Goal: Transaction & Acquisition: Book appointment/travel/reservation

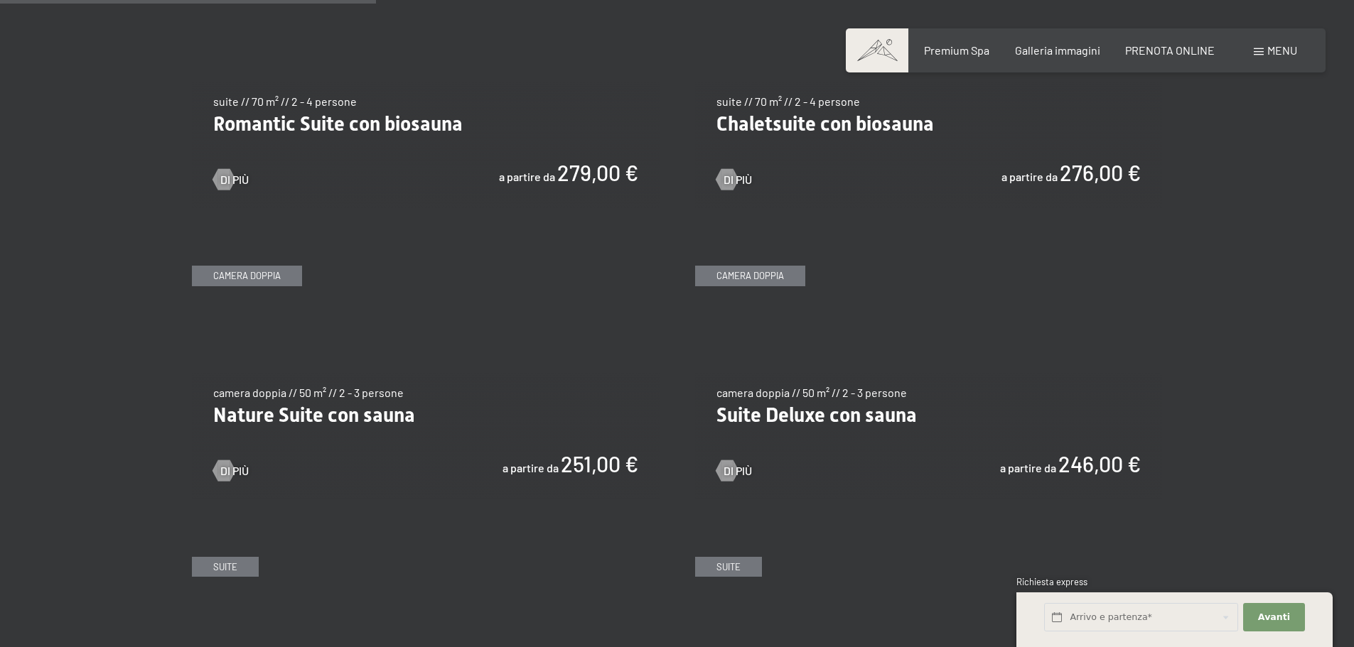
scroll to position [1208, 0]
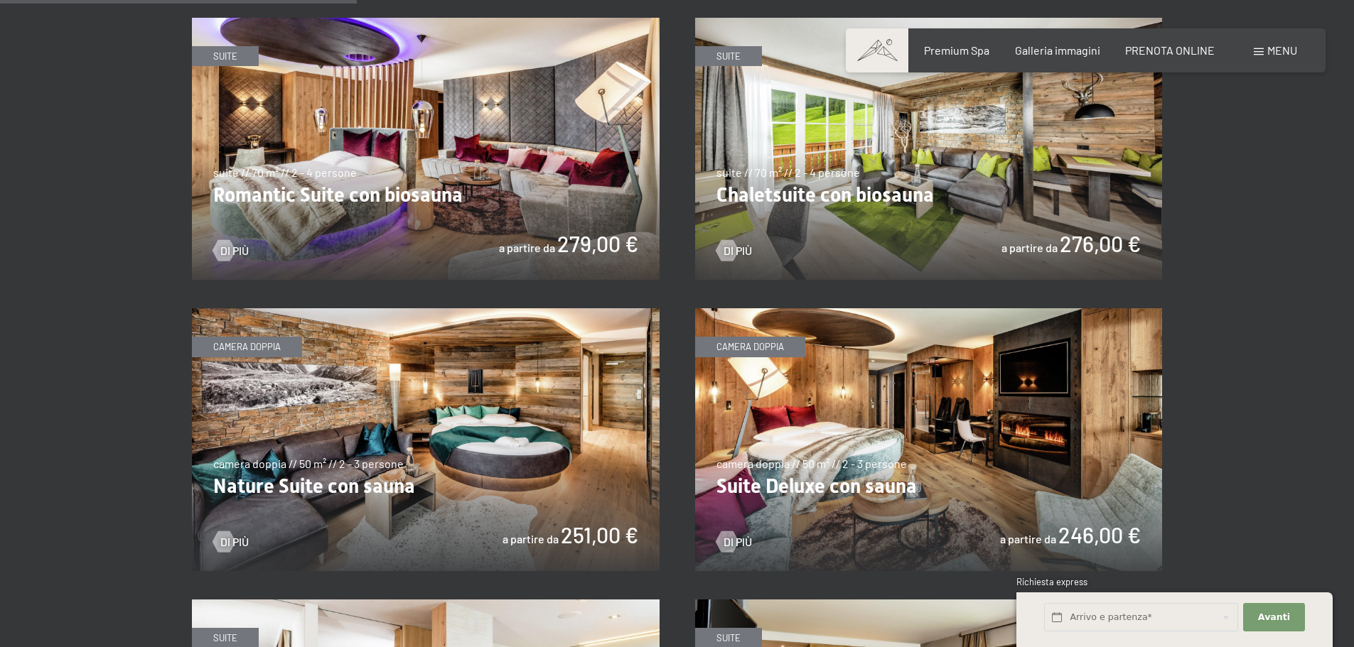
click at [599, 202] on img at bounding box center [426, 149] width 468 height 263
click at [224, 247] on div at bounding box center [223, 250] width 12 height 21
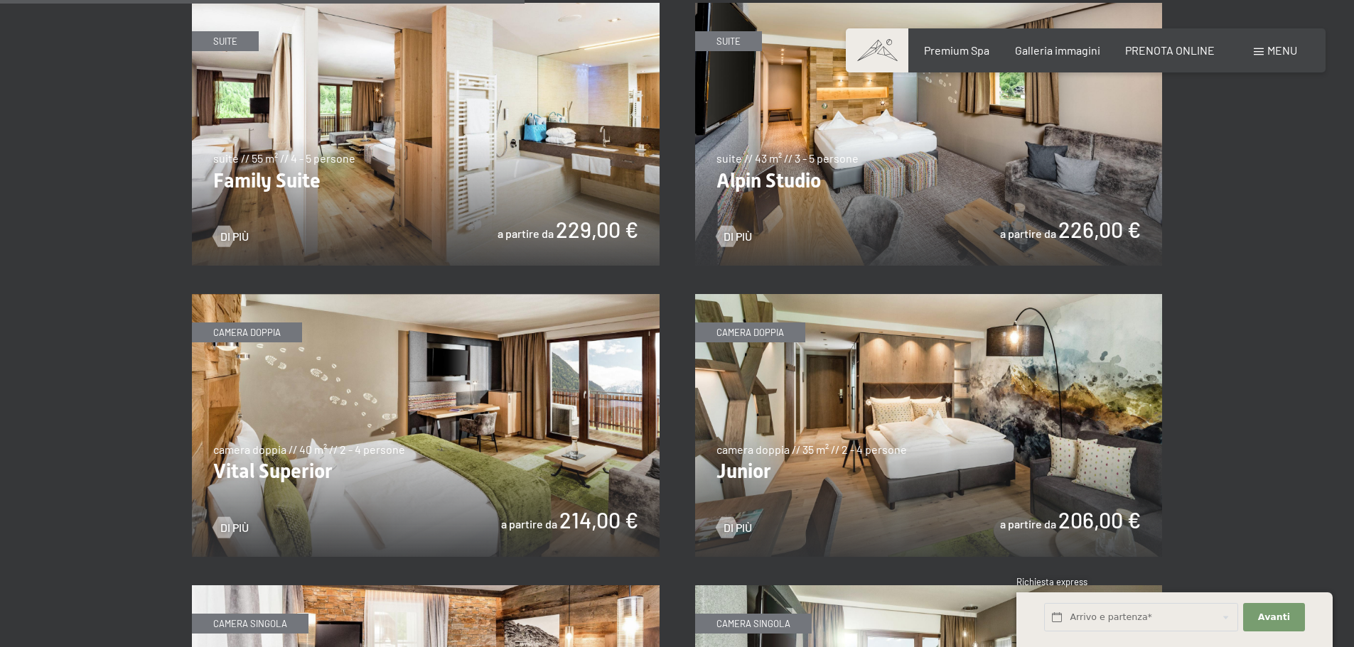
scroll to position [1776, 0]
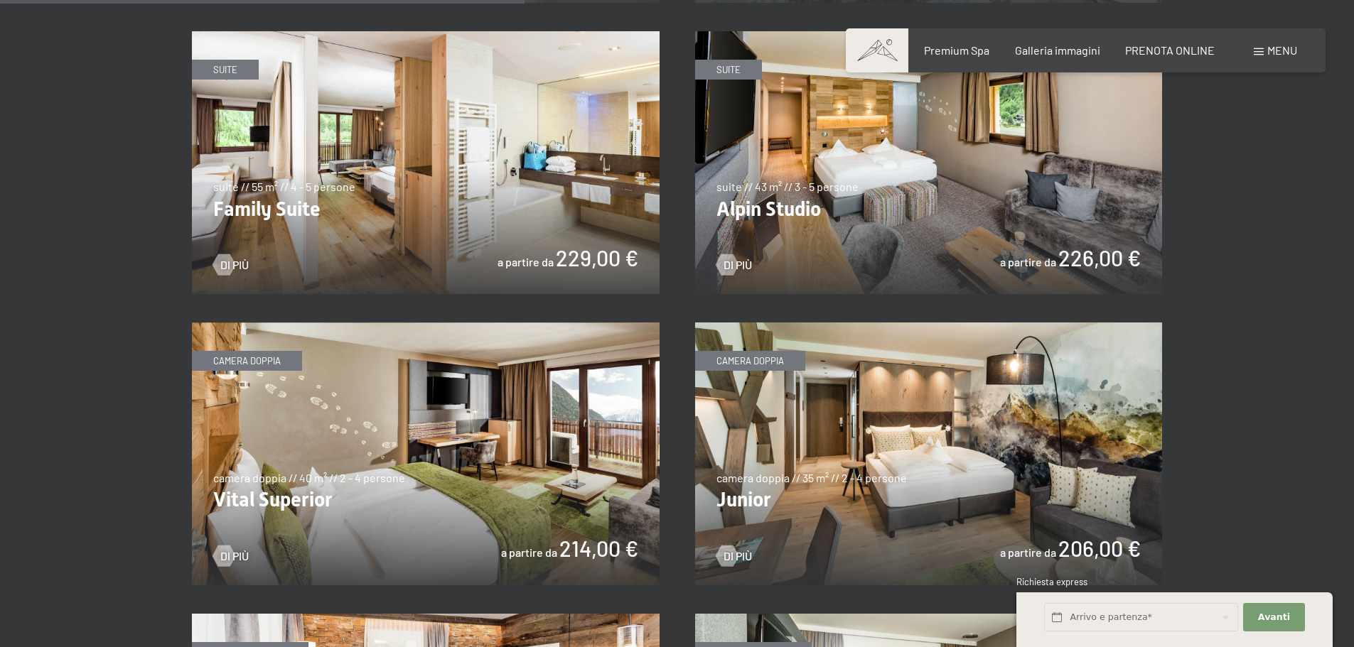
click at [582, 221] on img at bounding box center [426, 162] width 468 height 263
click at [1177, 50] on span "PRENOTA ONLINE" at bounding box center [1170, 48] width 90 height 14
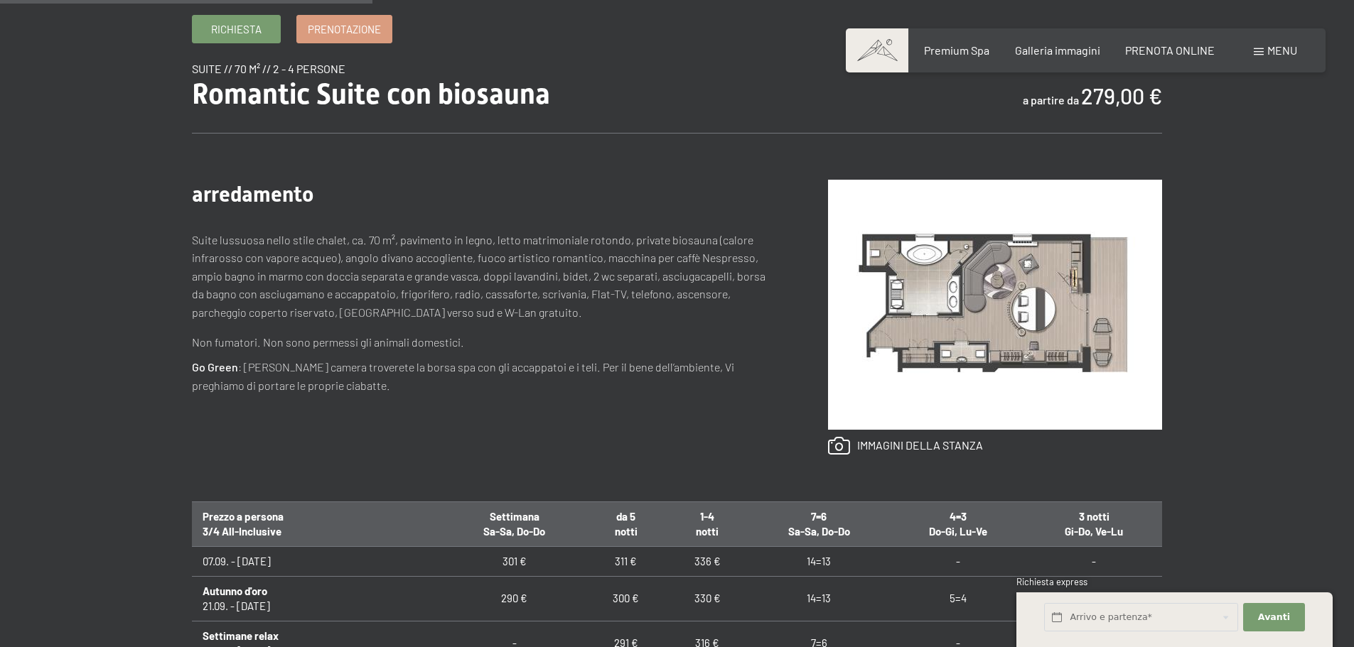
scroll to position [497, 0]
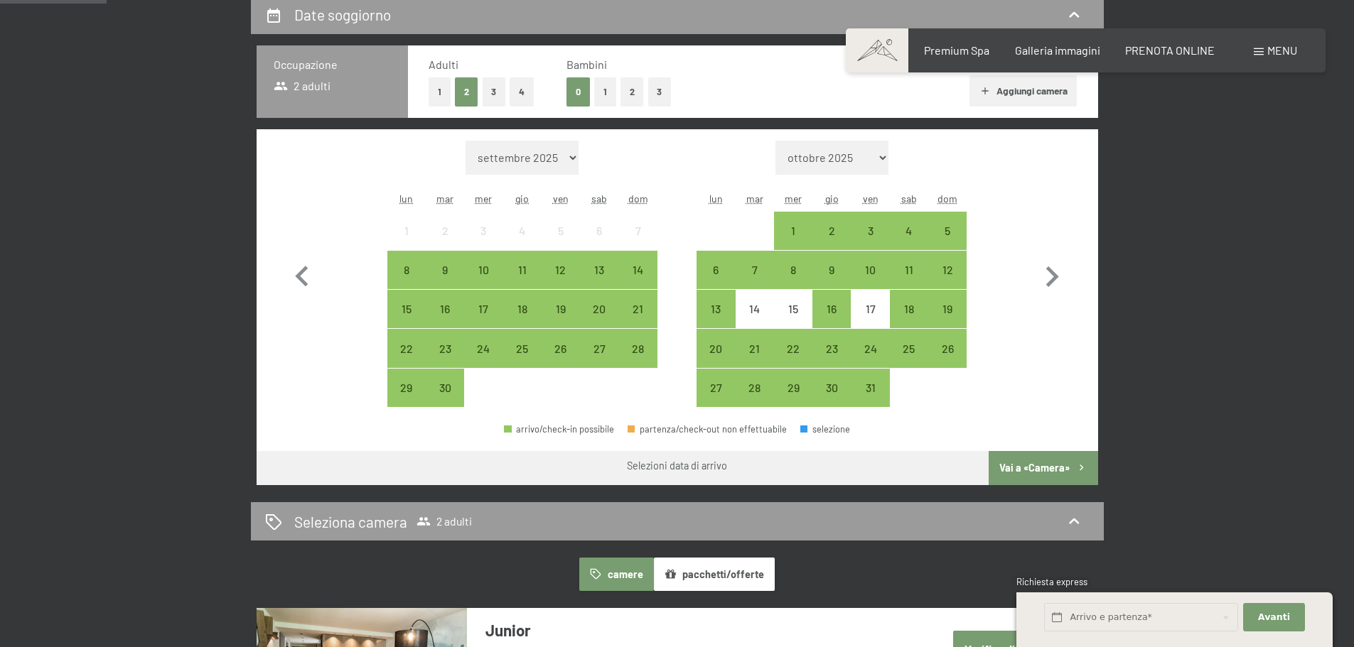
scroll to position [426, 0]
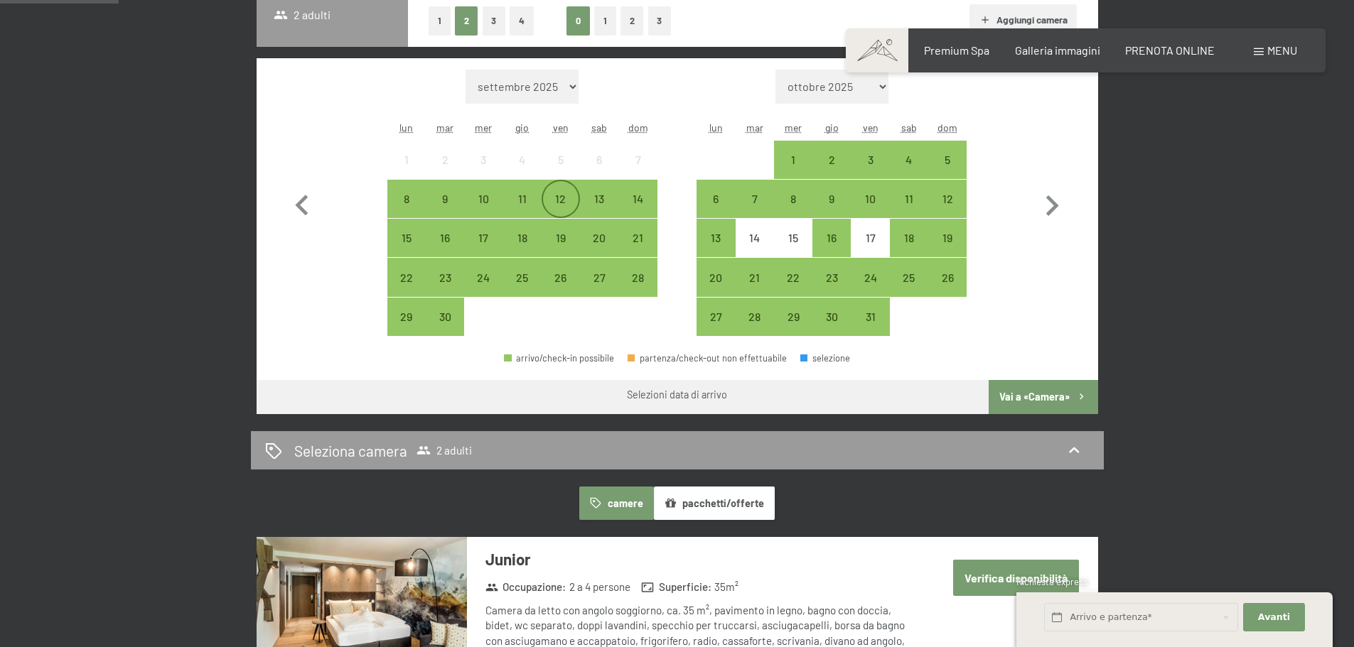
click at [550, 203] on div "12" at bounding box center [561, 211] width 36 height 36
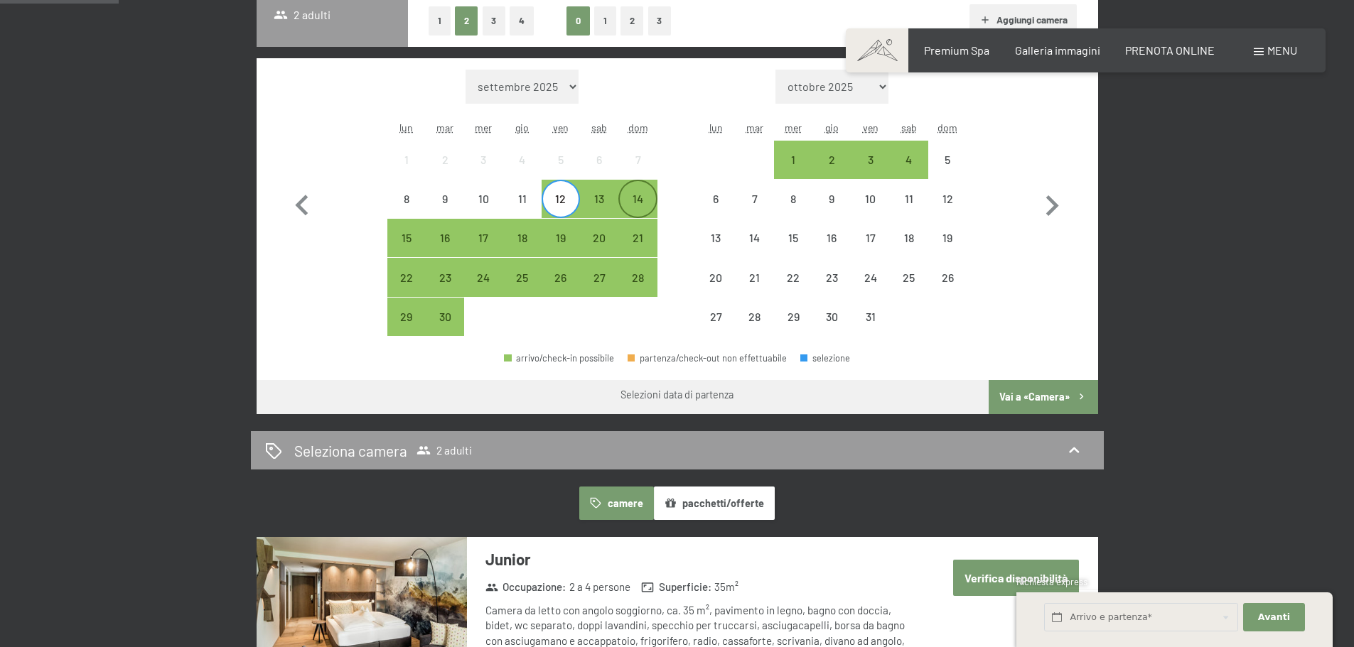
click at [632, 200] on div "14" at bounding box center [638, 211] width 36 height 36
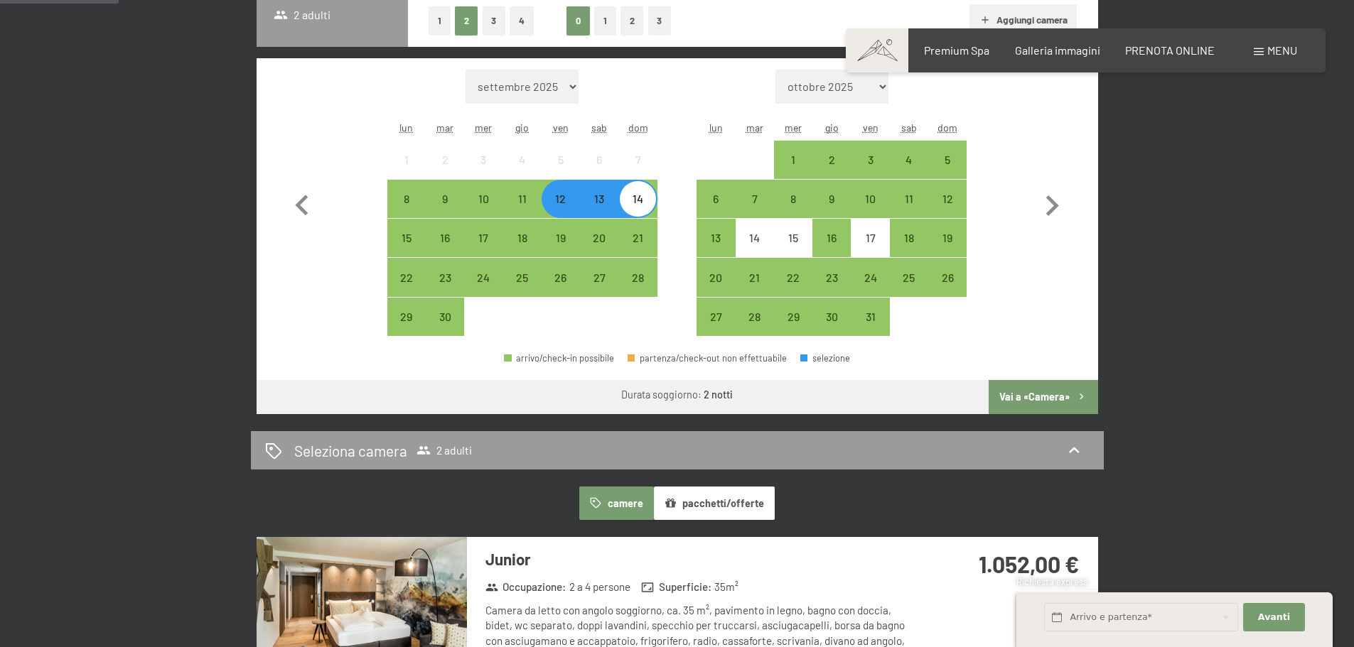
click at [1049, 401] on button "Vai a «Camera»" at bounding box center [1042, 397] width 109 height 34
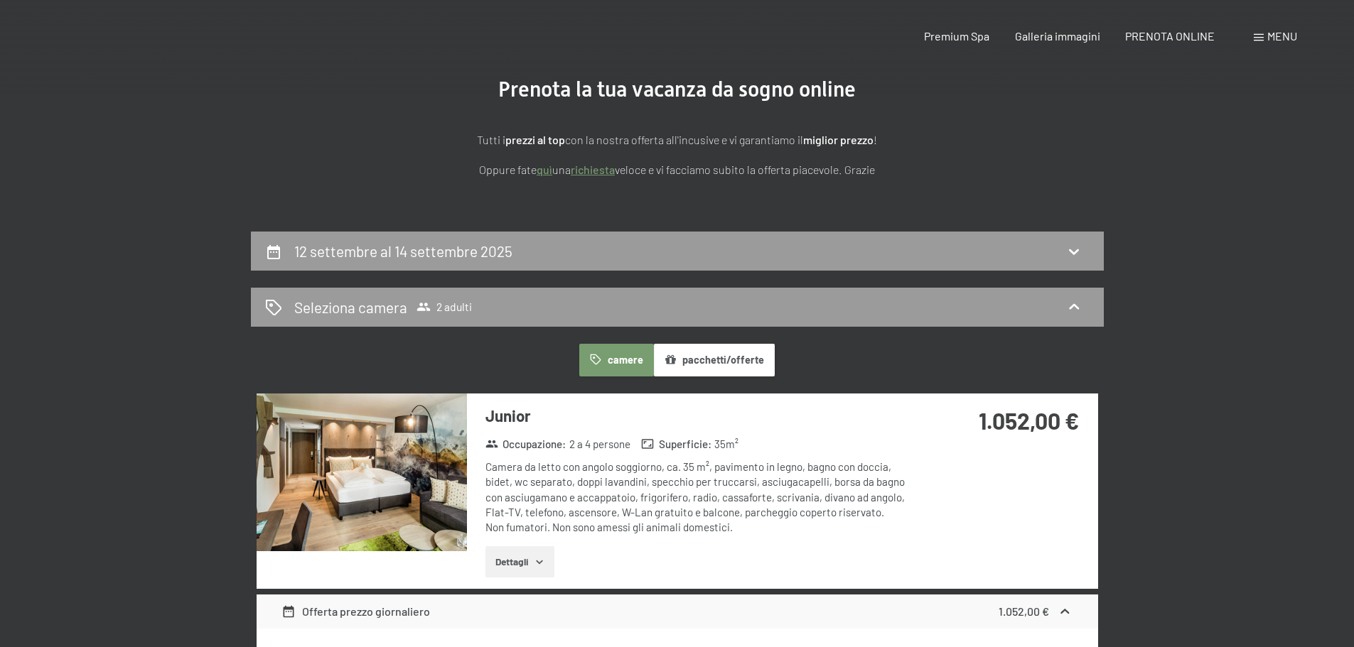
scroll to position [0, 0]
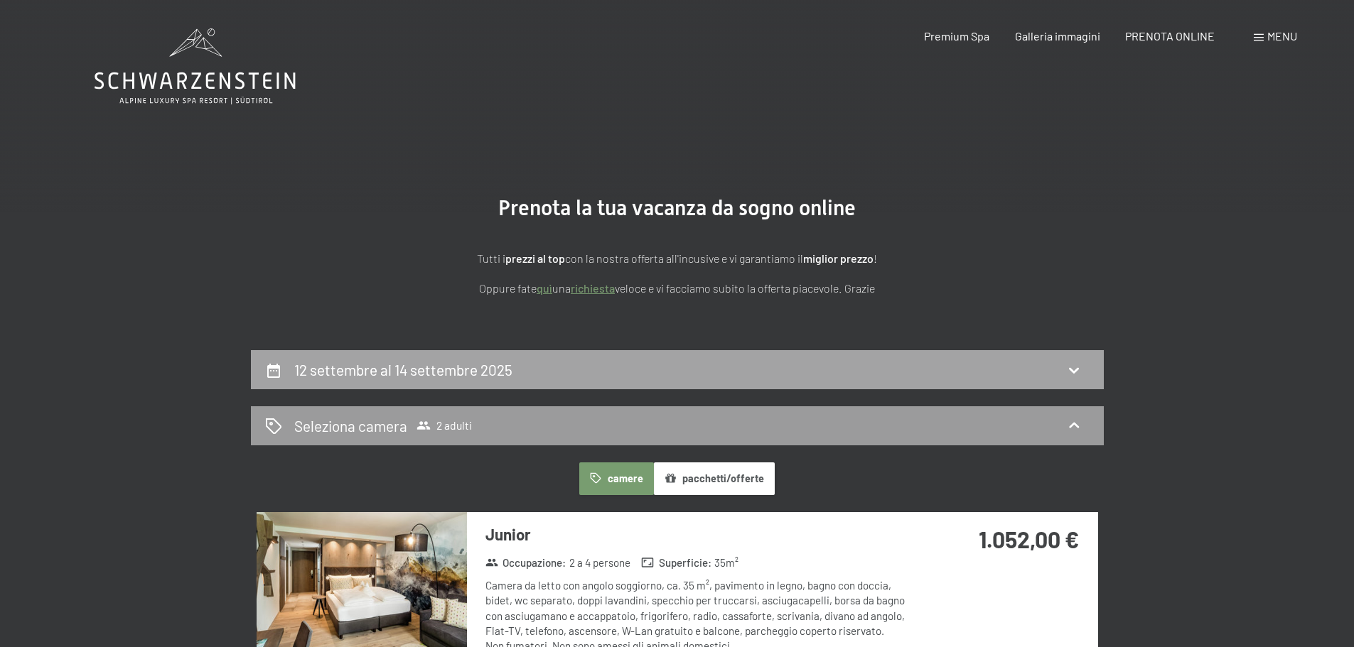
click at [1071, 367] on icon at bounding box center [1073, 370] width 17 height 17
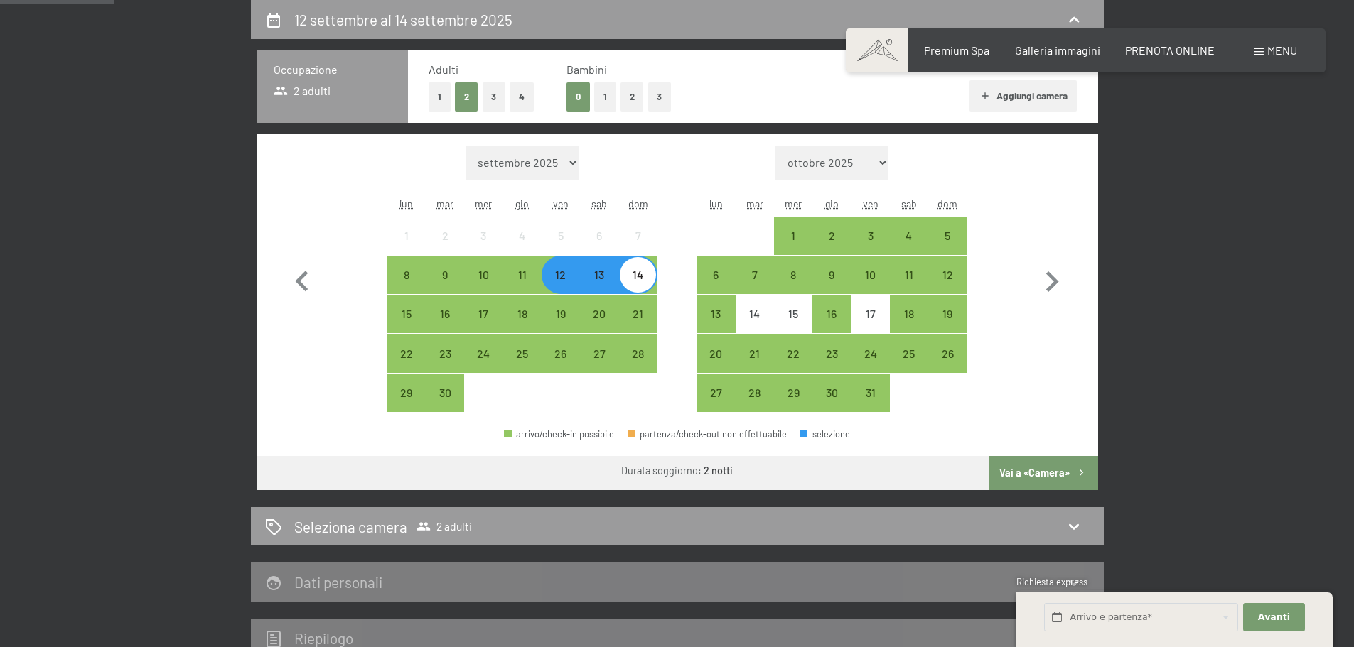
click at [649, 281] on div "14" at bounding box center [638, 287] width 36 height 36
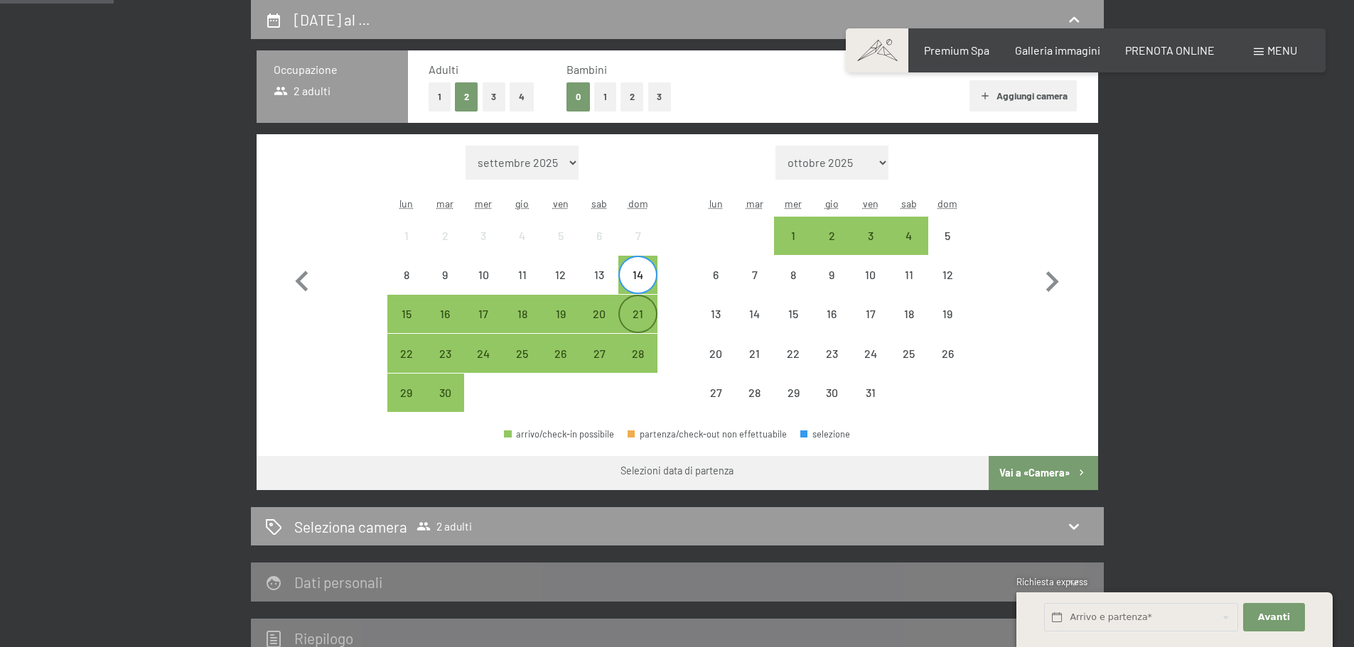
click at [643, 315] on div "21" at bounding box center [638, 326] width 36 height 36
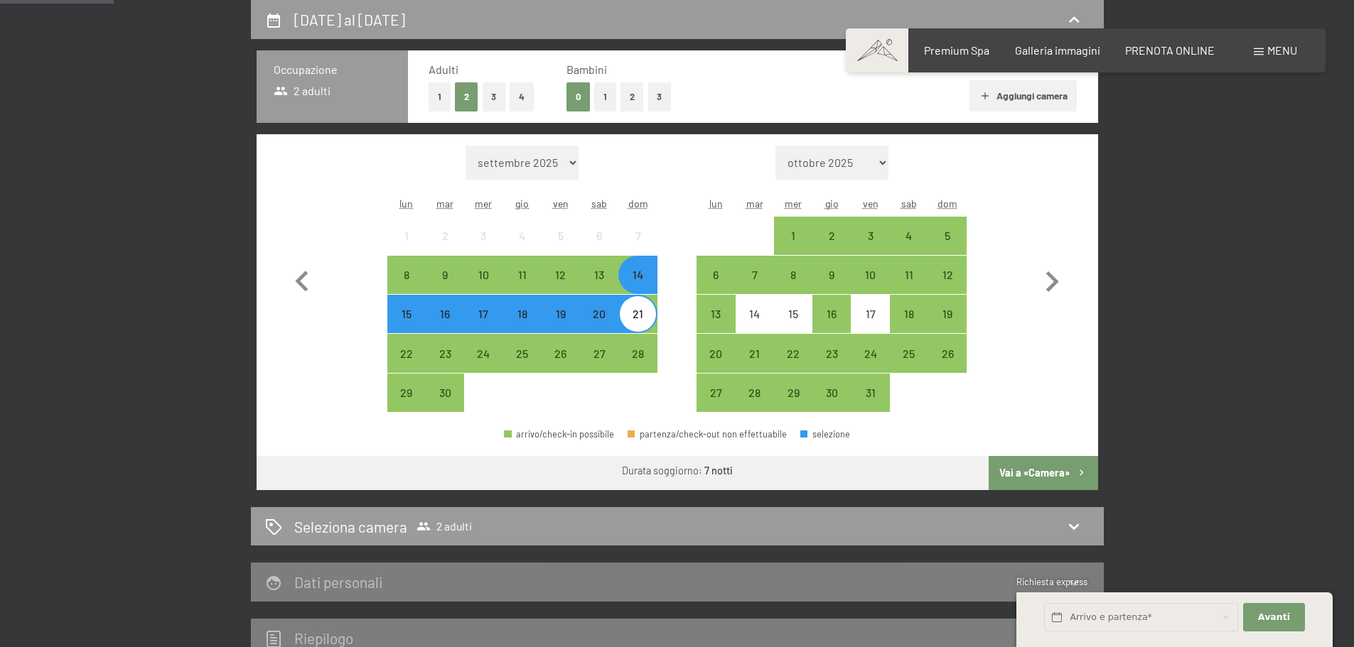
click at [1015, 474] on button "Vai a «Camera»" at bounding box center [1042, 473] width 109 height 34
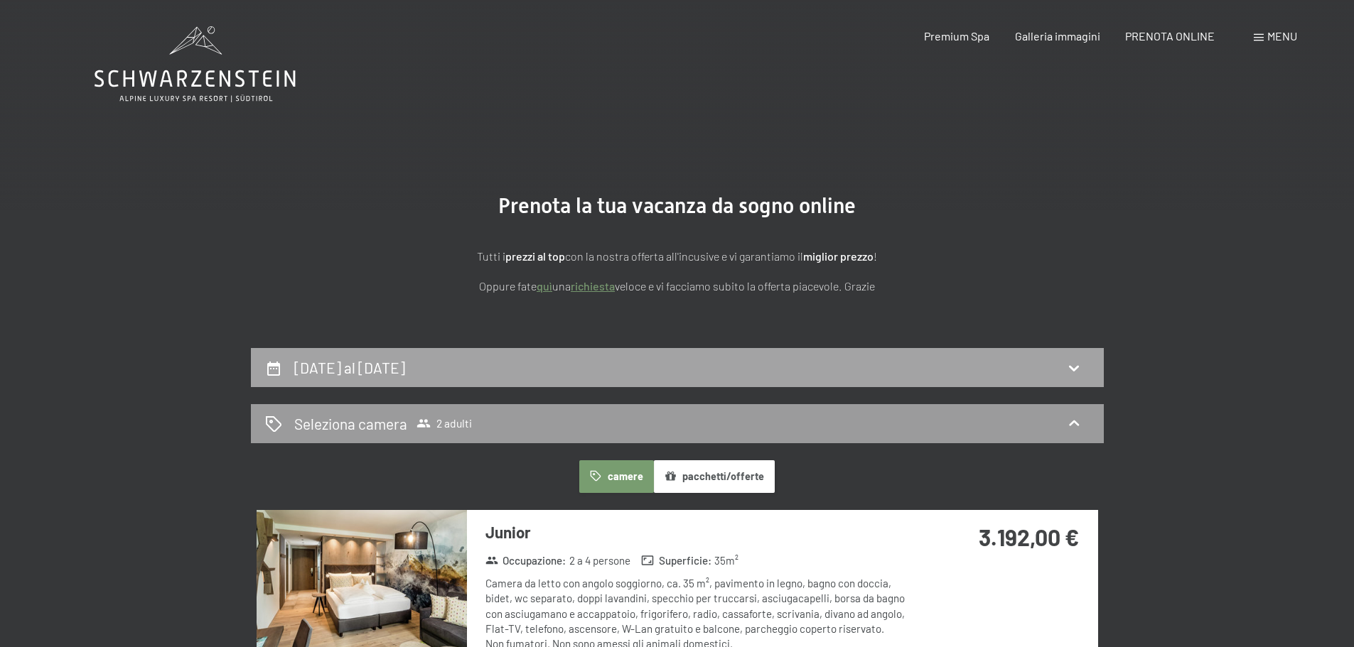
scroll to position [0, 0]
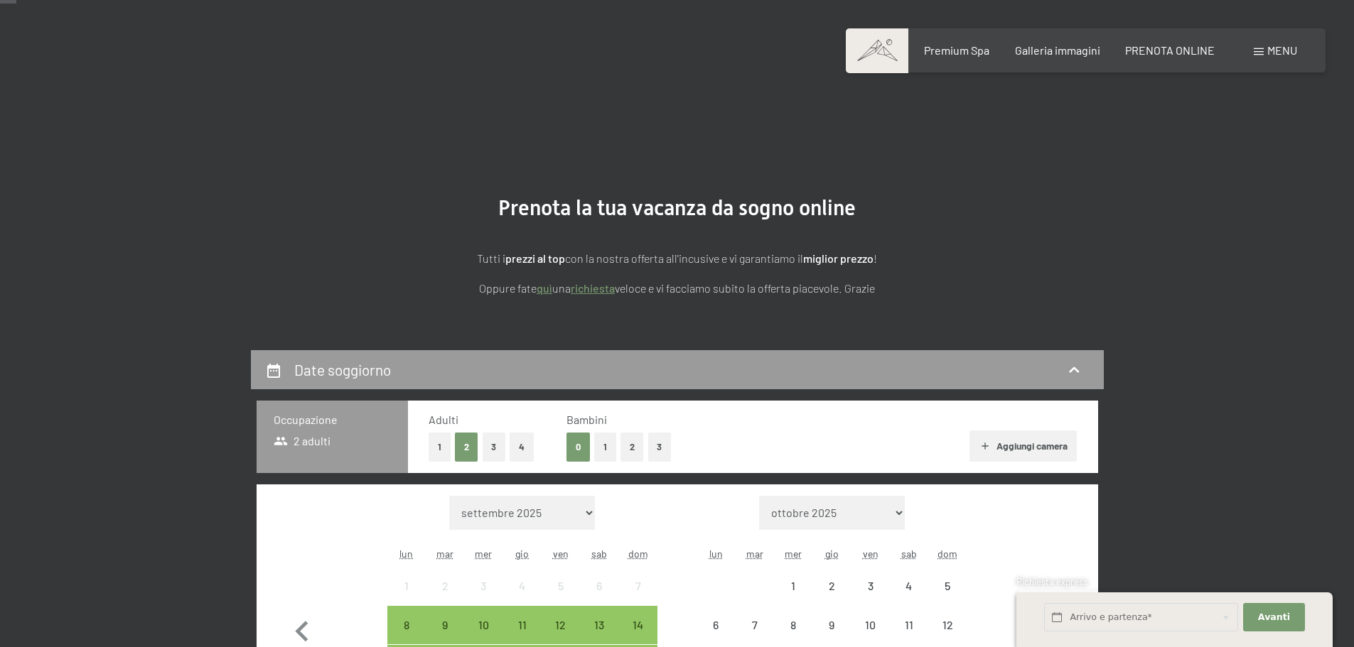
scroll to position [213, 0]
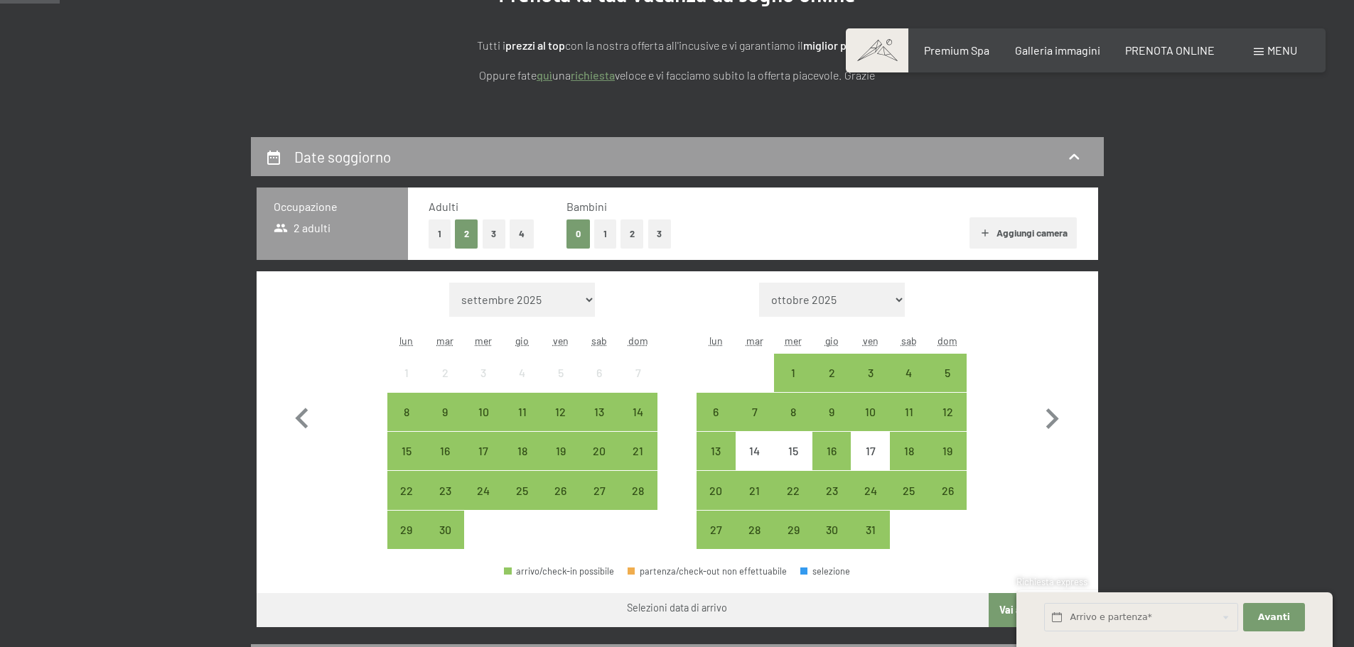
click at [626, 234] on button "2" at bounding box center [631, 234] width 23 height 29
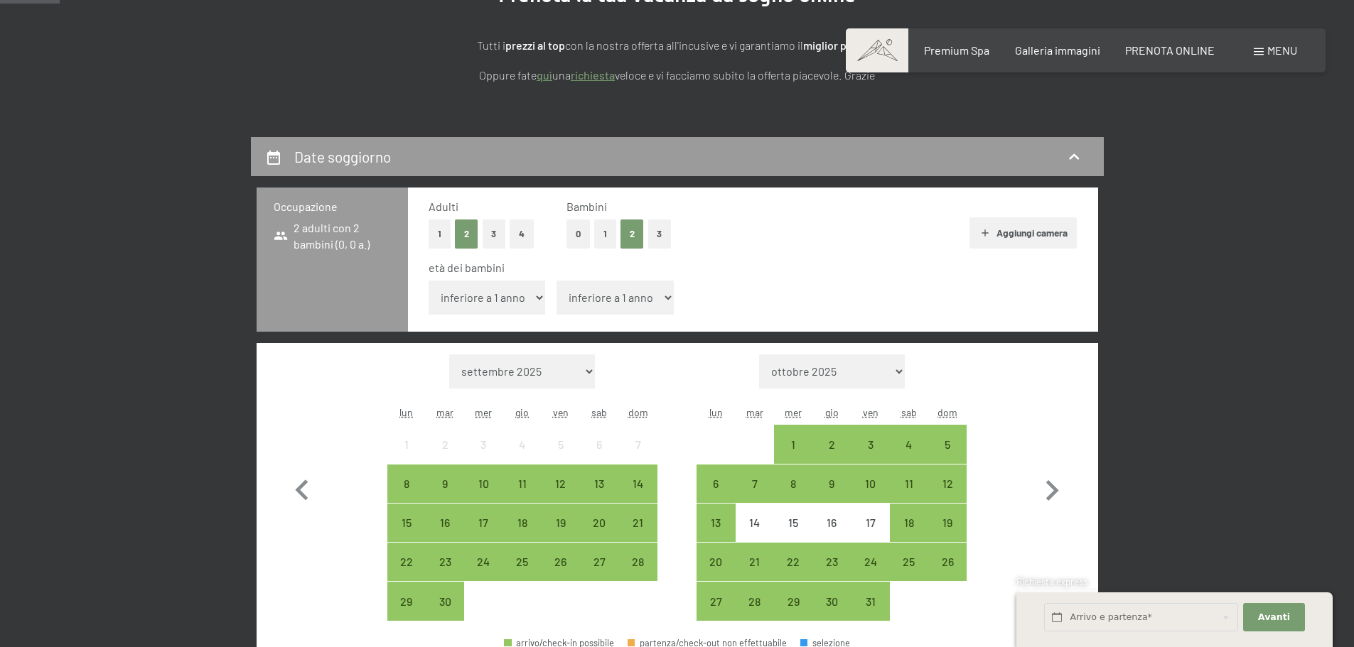
click at [529, 299] on select "inferiore a 1 anno 1 anno 2 anni 3 anni 4 anni 5 anni 6 anni 7 anni 8 anni 9 an…" at bounding box center [486, 298] width 117 height 34
select select "3"
click at [428, 281] on select "inferiore a 1 anno 1 anno 2 anni 3 anni 4 anni 5 anni 6 anni 7 anni 8 anni 9 an…" at bounding box center [486, 298] width 117 height 34
click at [638, 301] on select "inferiore a 1 anno 1 anno 2 anni 3 anni 4 anni 5 anni 6 anni 7 anni 8 anni 9 an…" at bounding box center [614, 298] width 117 height 34
select select "7"
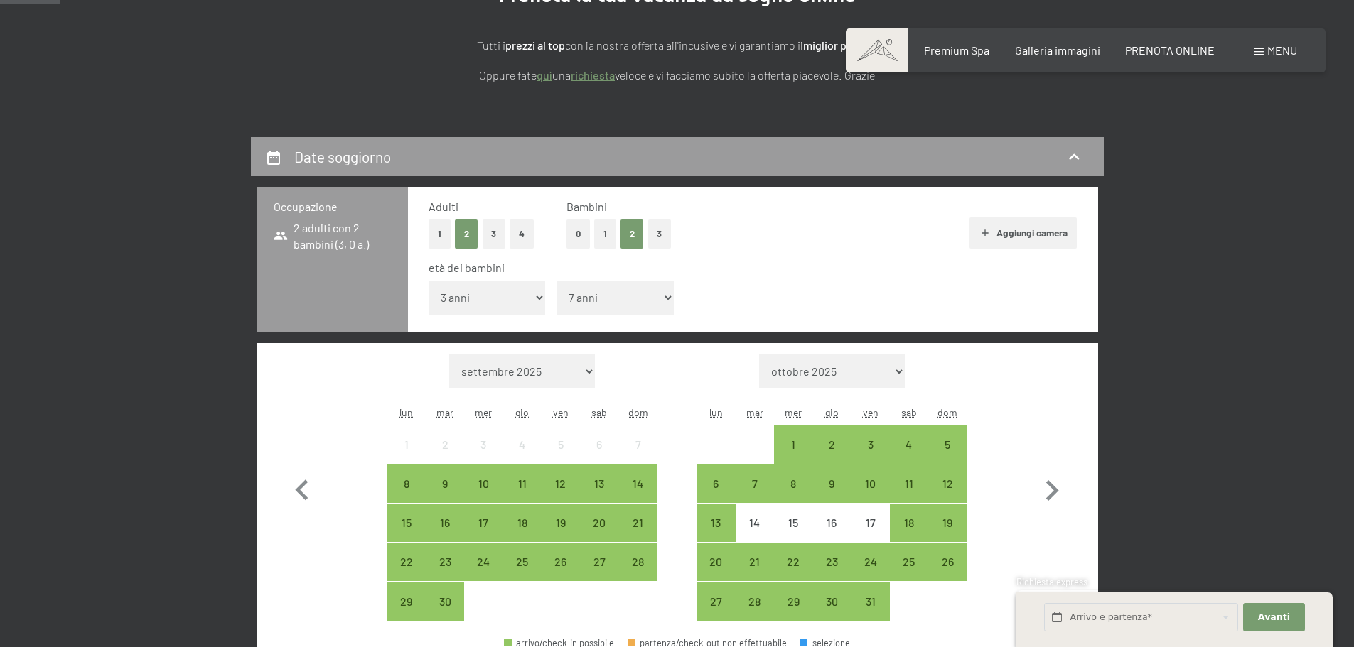
click at [556, 281] on select "inferiore a 1 anno 1 anno 2 anni 3 anni 4 anni 5 anni 6 anni 7 anni 8 anni 9 an…" at bounding box center [614, 298] width 117 height 34
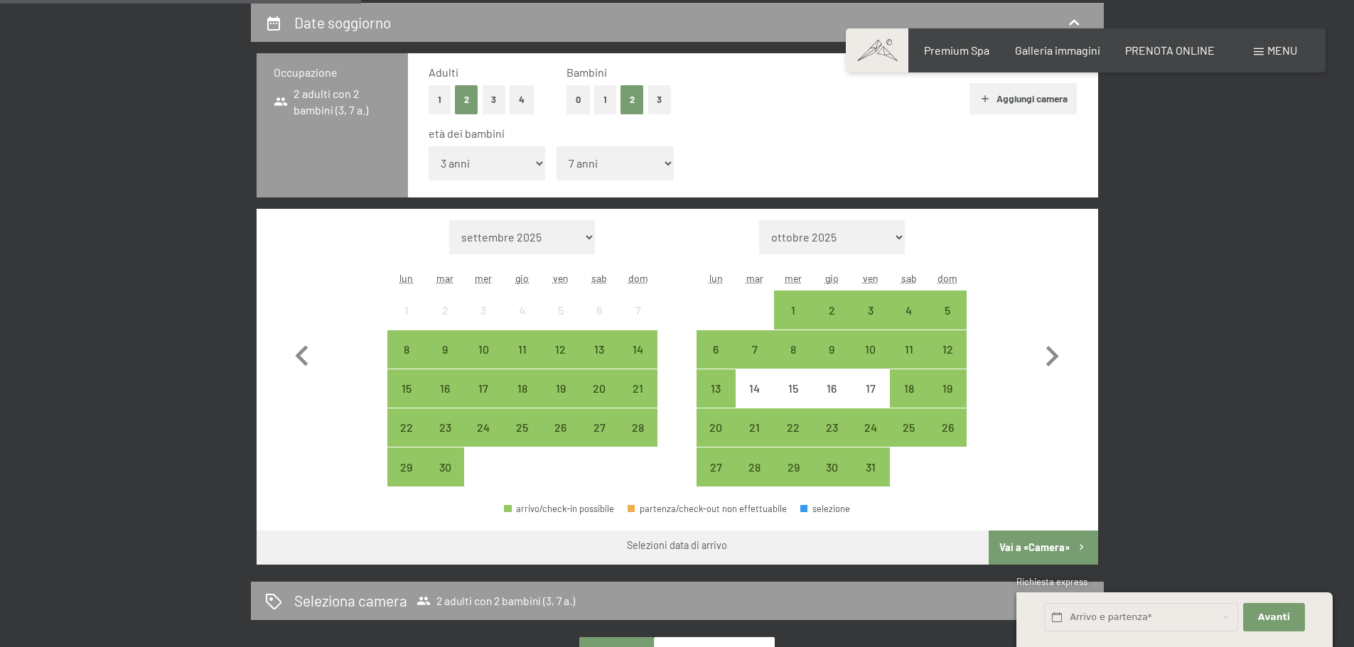
scroll to position [426, 0]
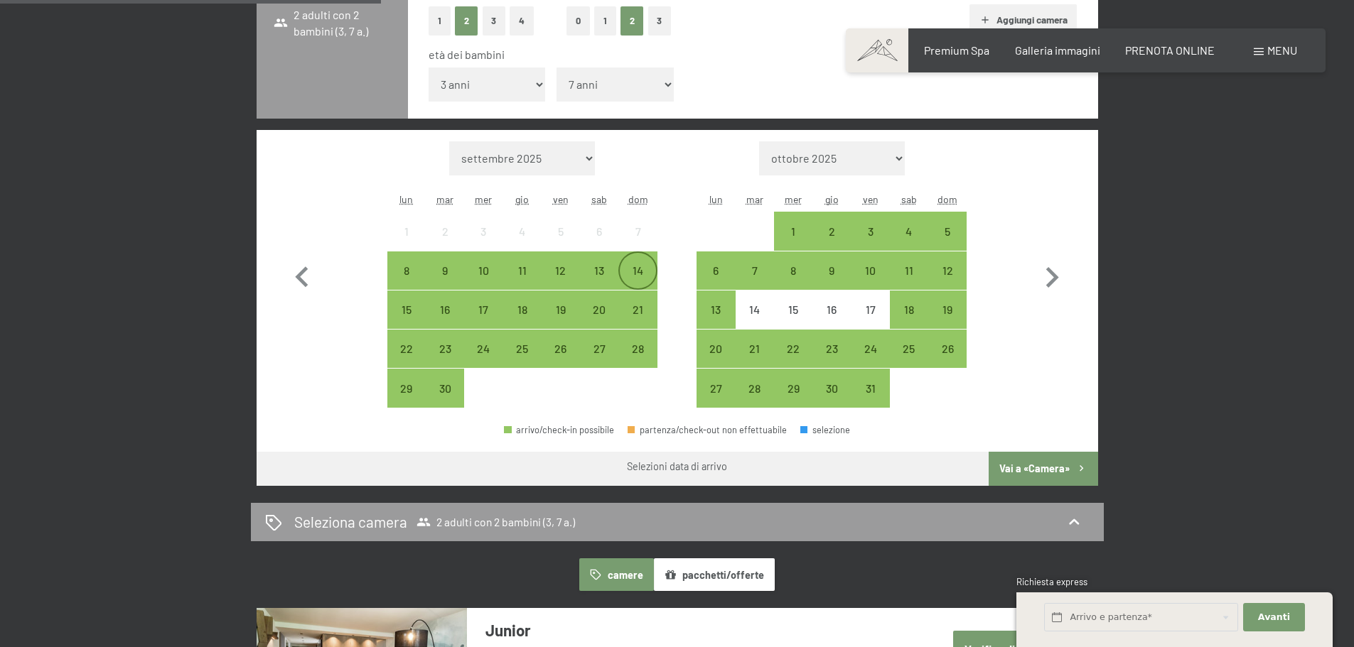
click at [635, 265] on div "14" at bounding box center [638, 283] width 36 height 36
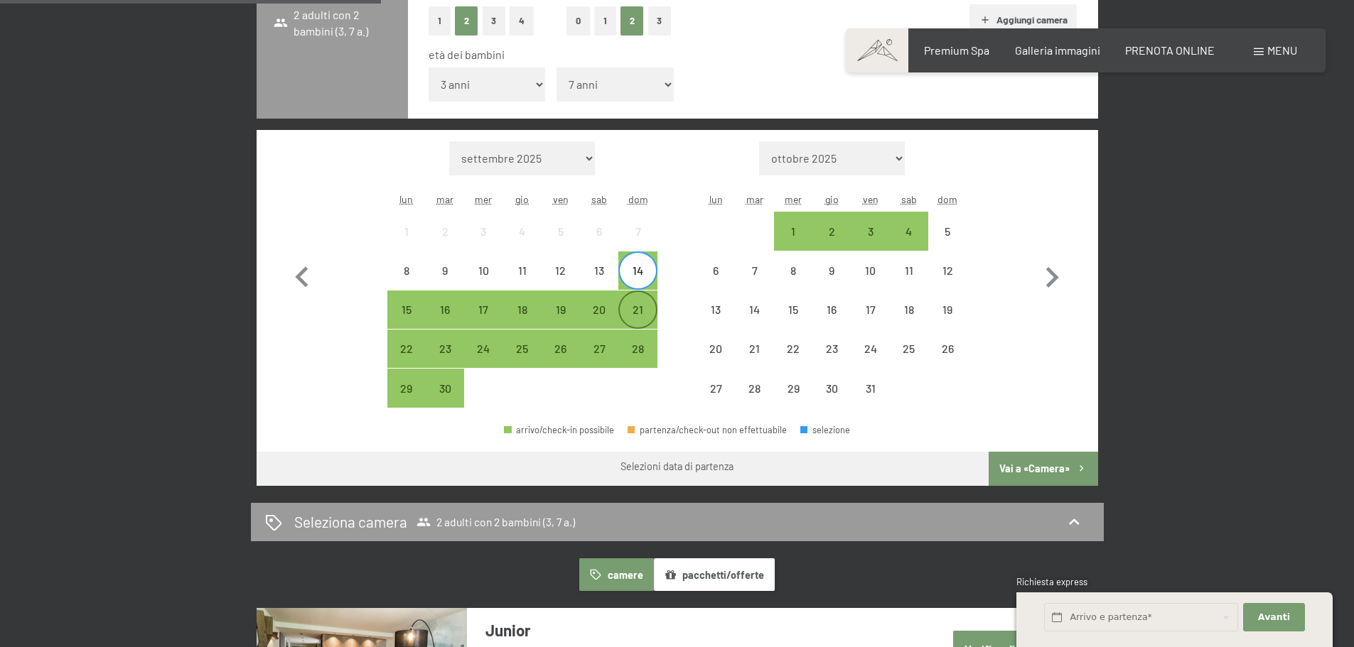
click at [636, 309] on div "21" at bounding box center [638, 322] width 36 height 36
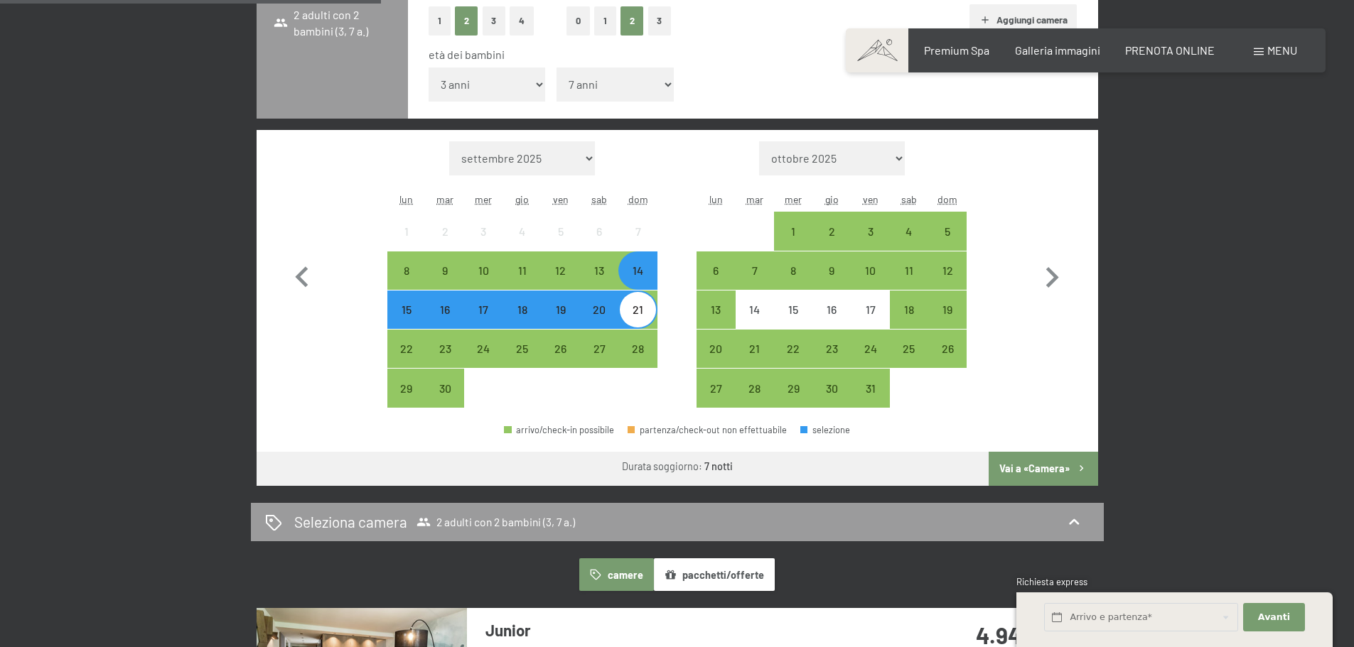
click at [1052, 469] on button "Vai a «Camera»" at bounding box center [1042, 469] width 109 height 34
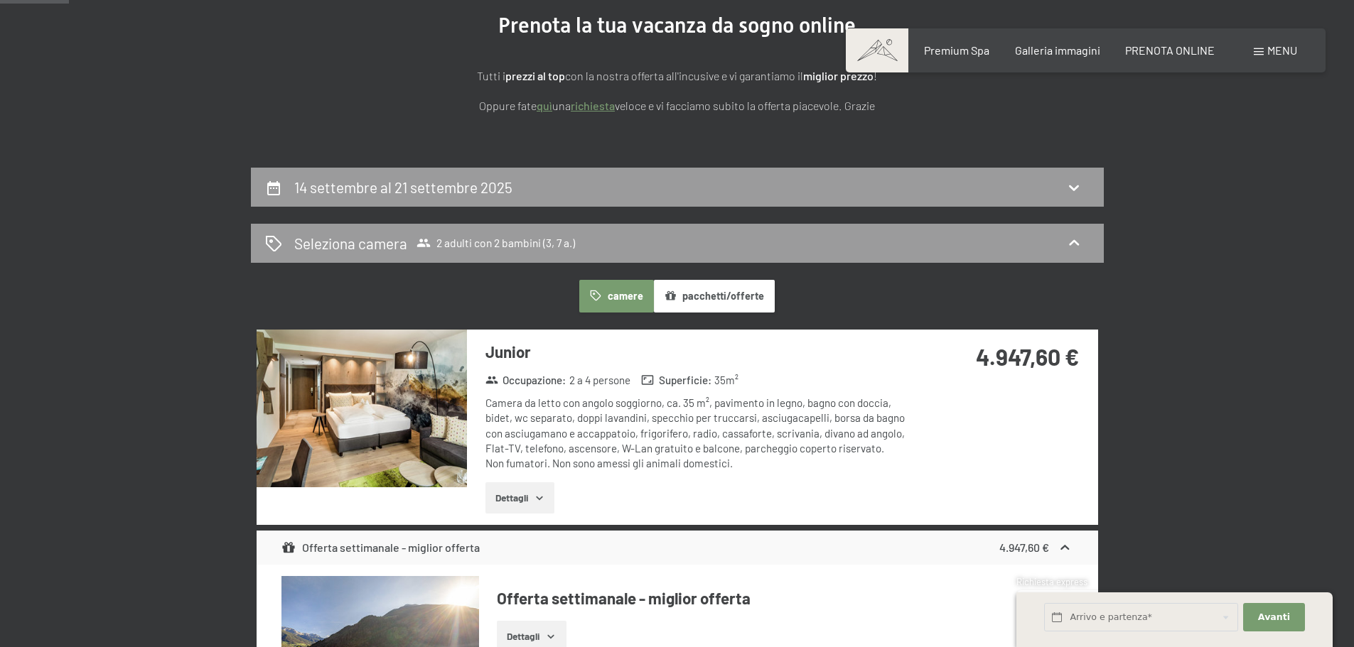
scroll to position [137, 0]
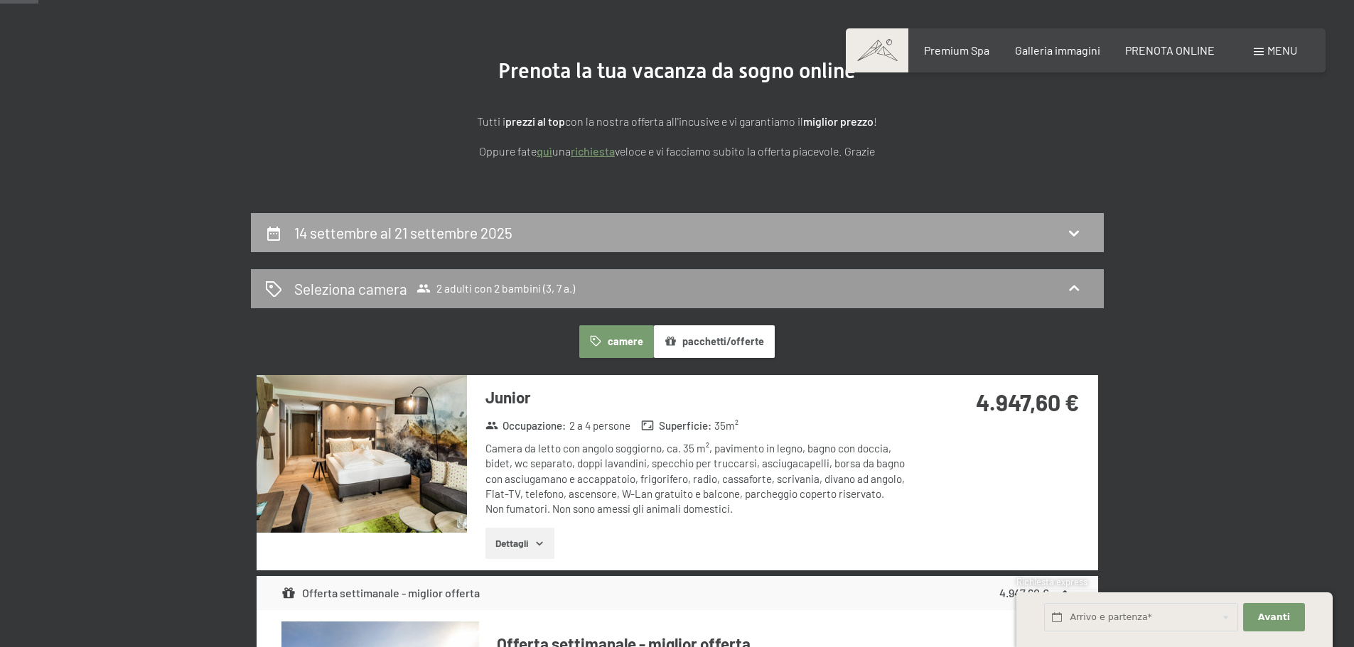
click at [582, 237] on div "14 settembre al 21 settembre 2025" at bounding box center [677, 232] width 824 height 21
select select "3"
select select "7"
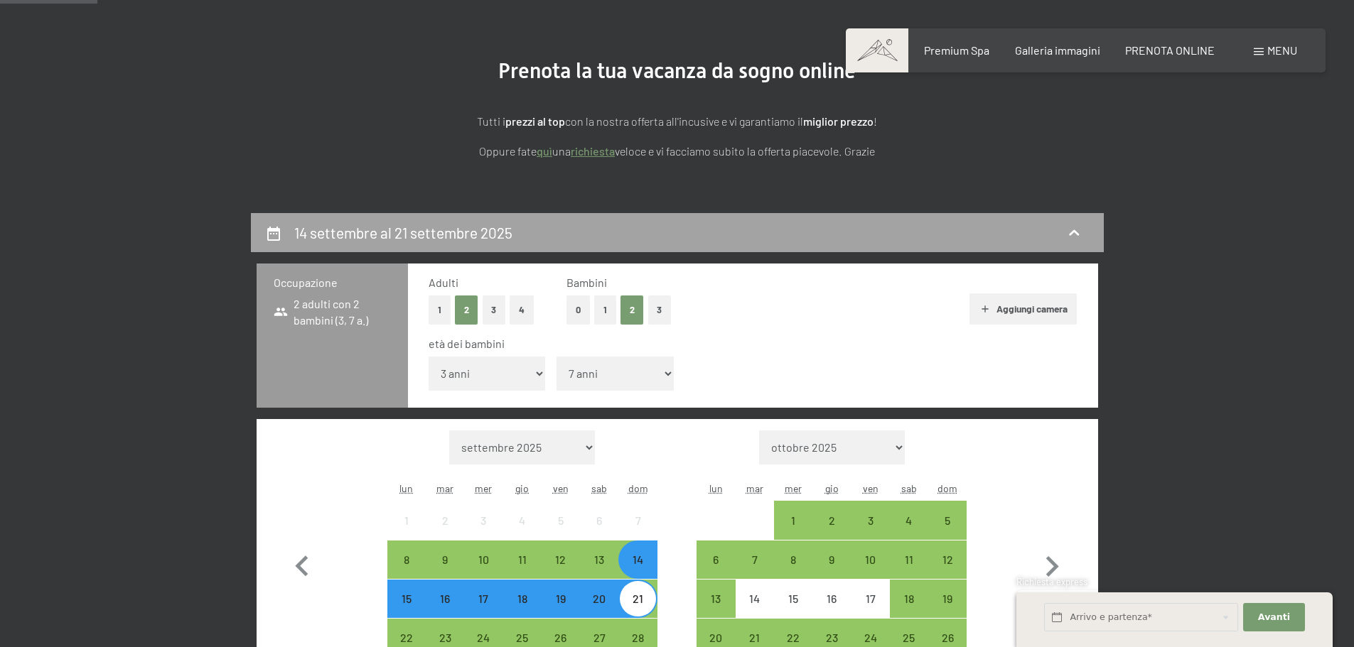
scroll to position [350, 0]
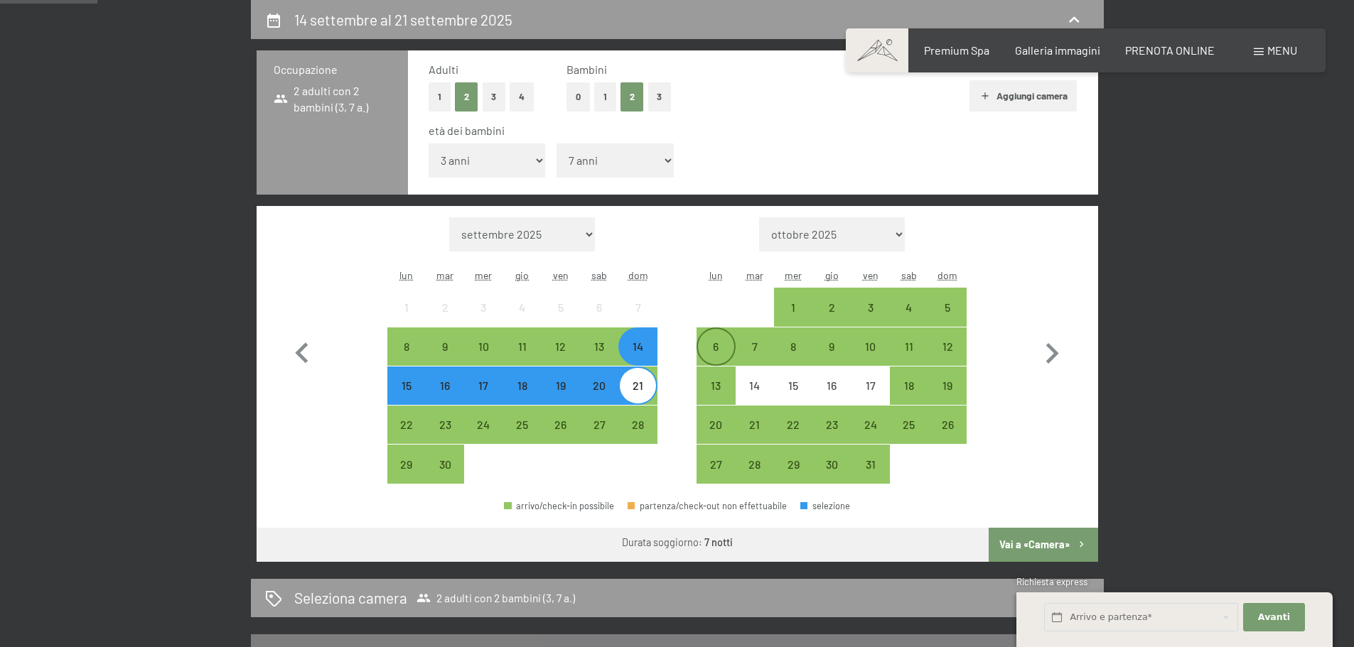
click at [711, 344] on div "6" at bounding box center [716, 359] width 36 height 36
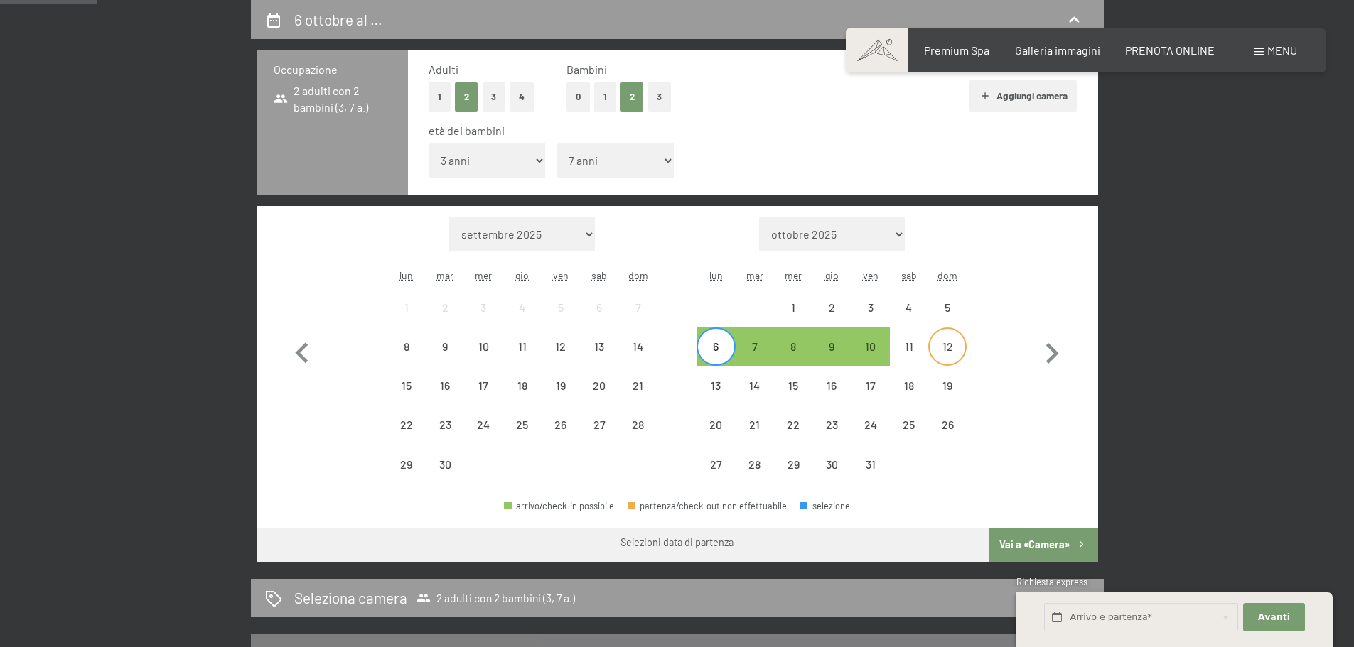
click at [946, 352] on div "12" at bounding box center [947, 359] width 36 height 36
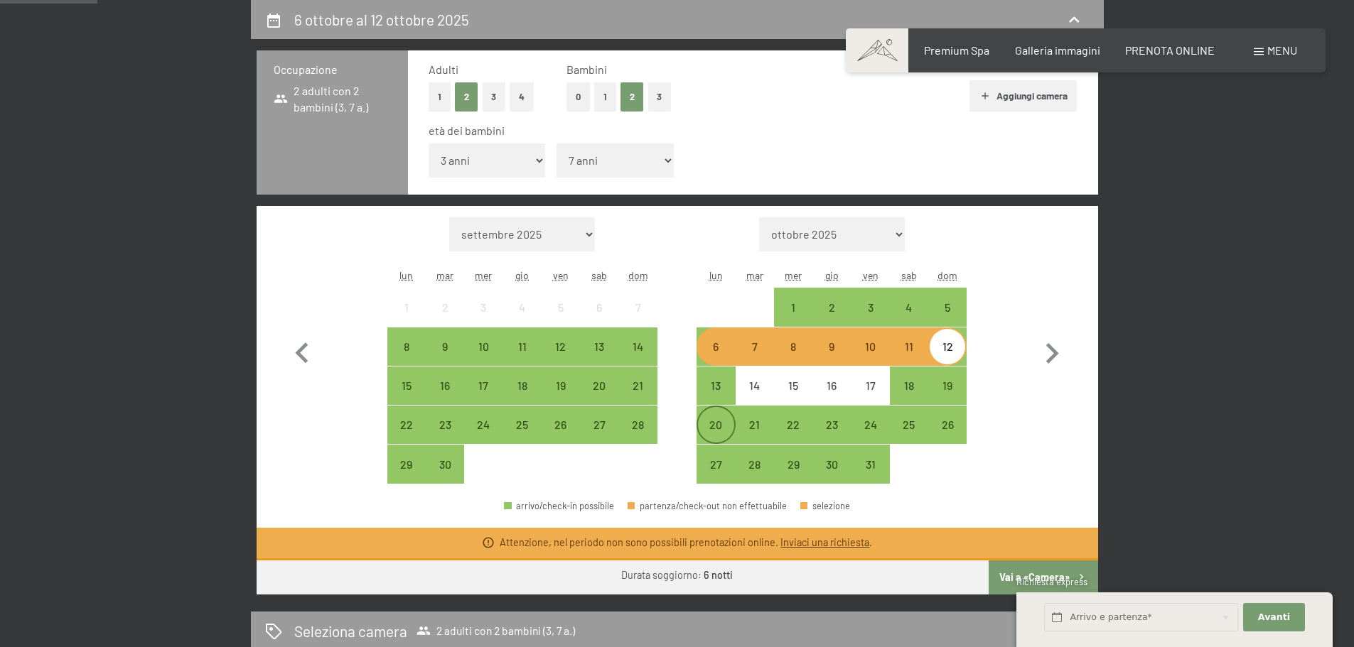
click at [718, 430] on div "20" at bounding box center [716, 437] width 36 height 36
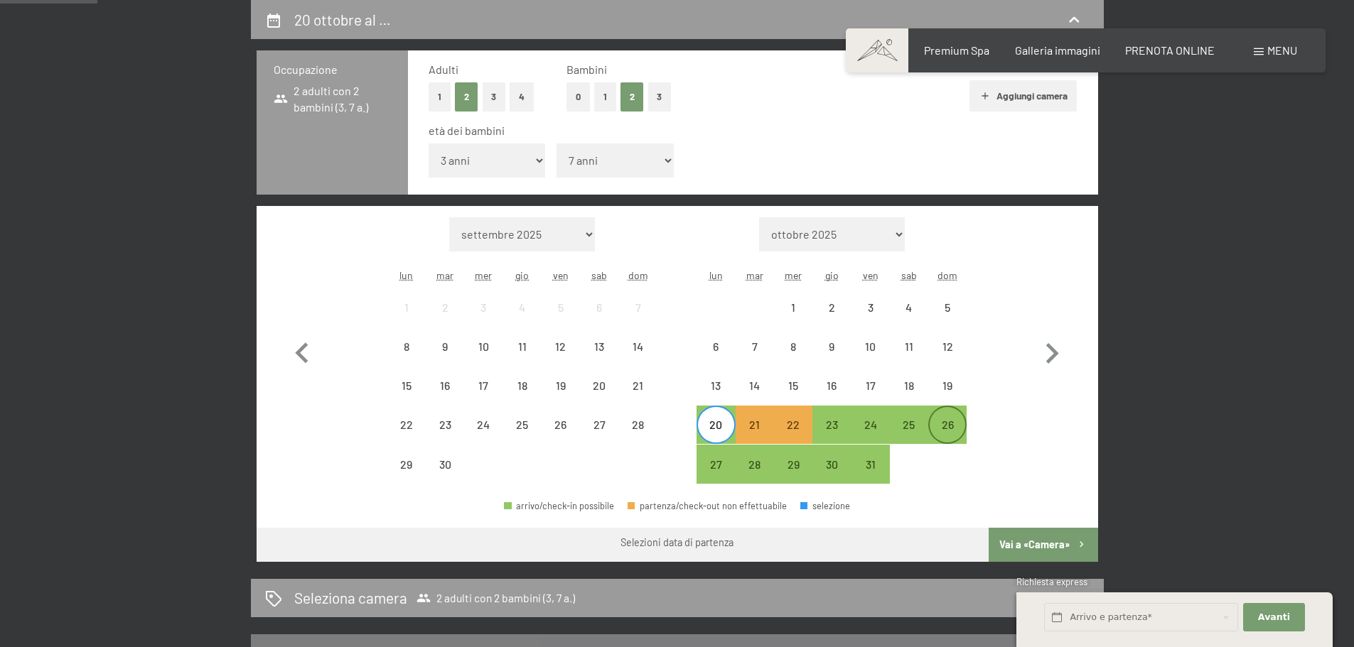
click at [943, 428] on div "26" at bounding box center [947, 437] width 36 height 36
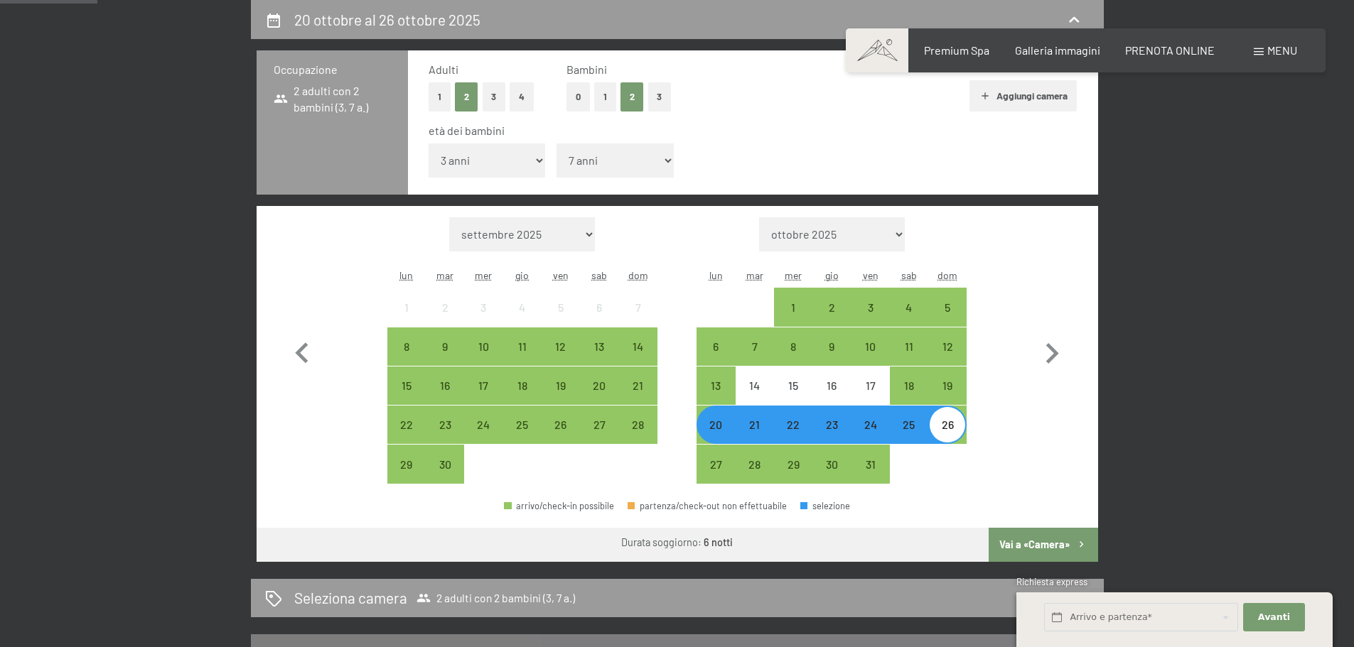
click at [1012, 540] on button "Vai a «Camera»" at bounding box center [1042, 545] width 109 height 34
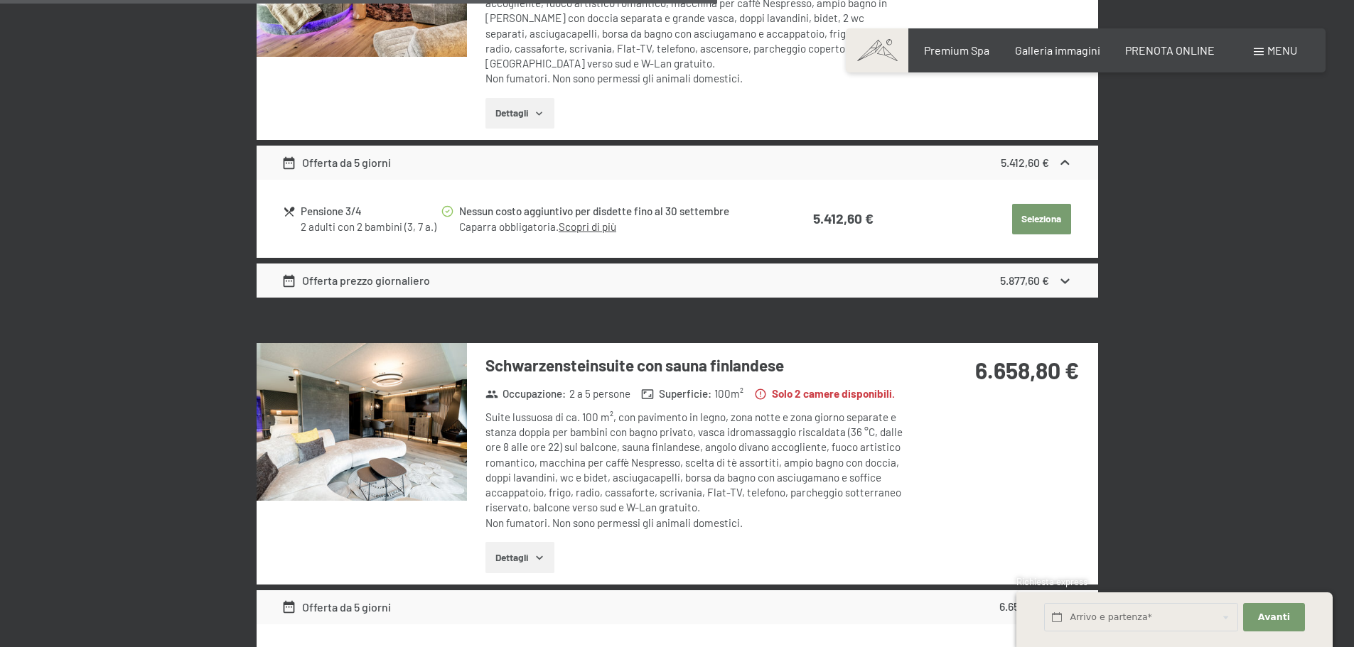
scroll to position [1629, 0]
